Goal: Navigation & Orientation: Find specific page/section

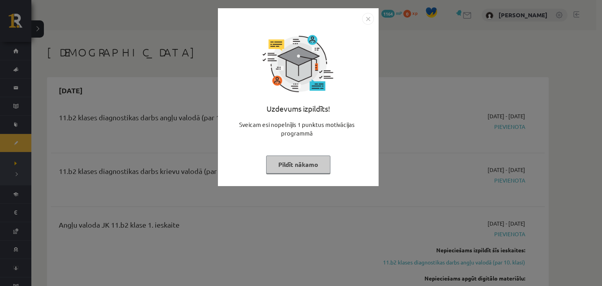
click at [367, 18] on img "Close" at bounding box center [368, 19] width 12 height 12
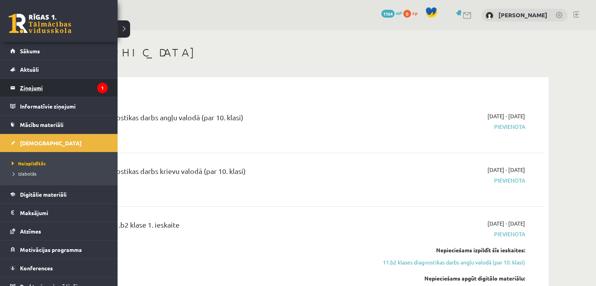
click at [46, 83] on legend "Ziņojumi 1" at bounding box center [64, 88] width 88 height 18
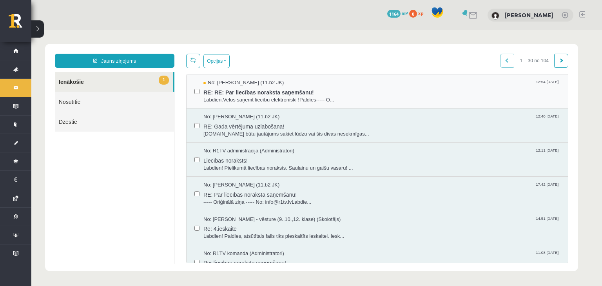
click at [235, 94] on span "RE: RE: Par liecības noraksta saņemšanu!" at bounding box center [381, 92] width 357 height 10
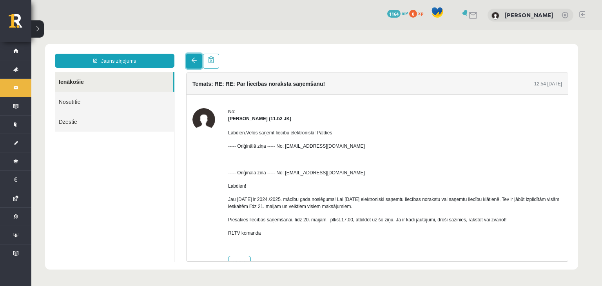
click at [191, 61] on span at bounding box center [193, 60] width 5 height 5
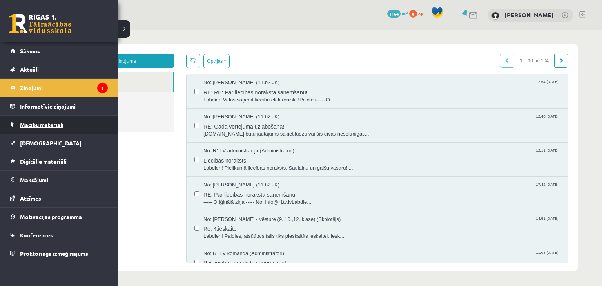
click at [35, 123] on span "Mācību materiāli" at bounding box center [42, 124] width 44 height 7
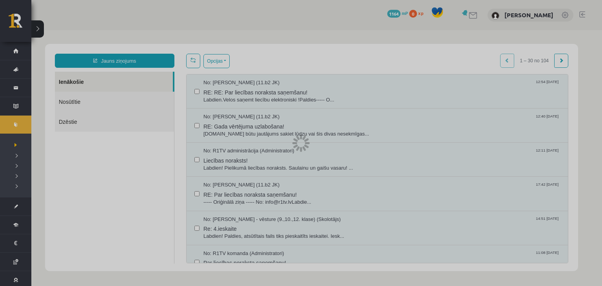
click at [35, 123] on div at bounding box center [301, 143] width 602 height 286
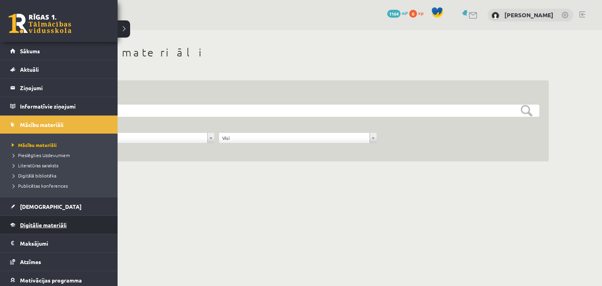
click at [42, 222] on span "Digitālie materiāli" at bounding box center [43, 225] width 47 height 7
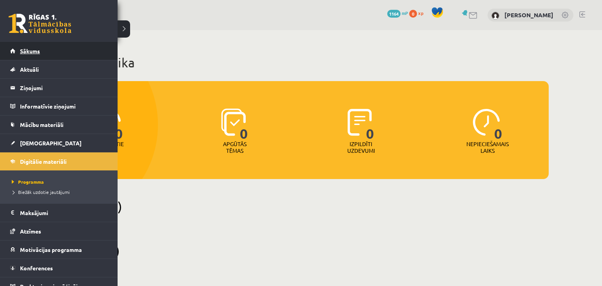
click at [28, 50] on span "Sākums" at bounding box center [30, 50] width 20 height 7
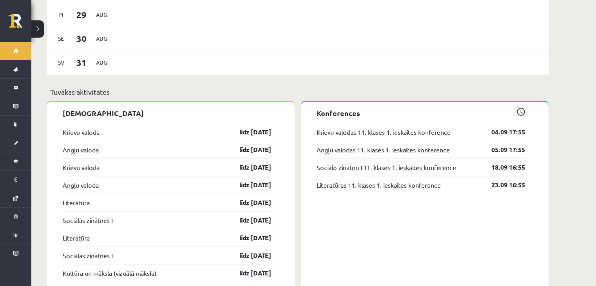
scroll to position [561, 0]
